Goal: Find specific page/section

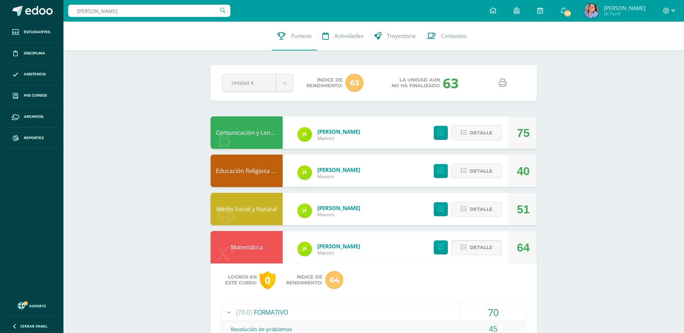
type input "[PERSON_NAME]"
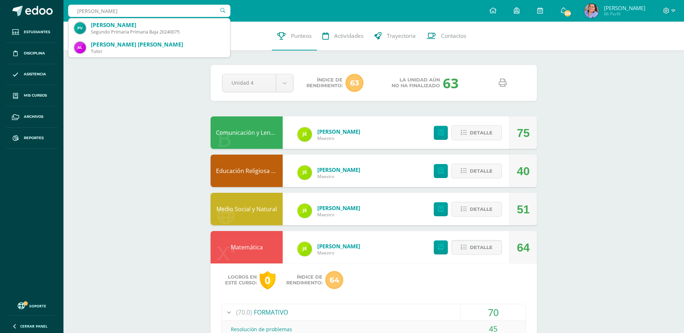
click at [222, 10] on input "[PERSON_NAME]" at bounding box center [149, 11] width 162 height 12
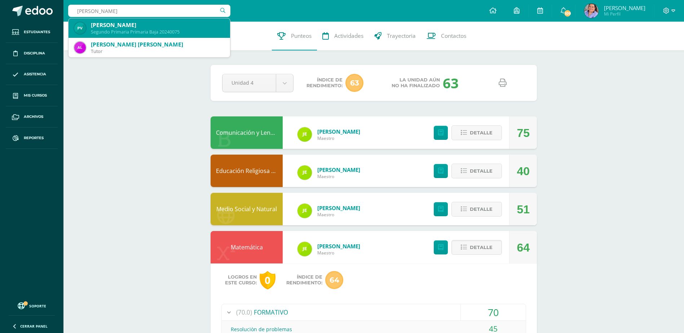
click at [127, 26] on div "[PERSON_NAME]" at bounding box center [158, 25] width 134 height 8
